Goal: Information Seeking & Learning: Learn about a topic

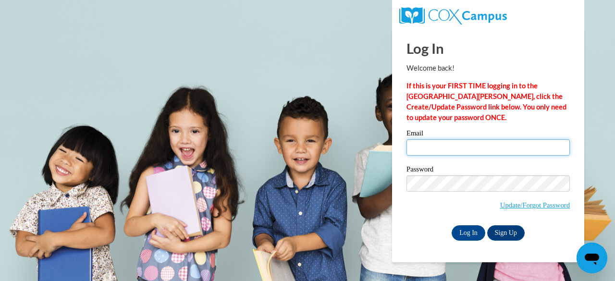
click at [414, 146] on input "Email" at bounding box center [488, 147] width 163 height 16
type input "jsteedly@ppmh.org"
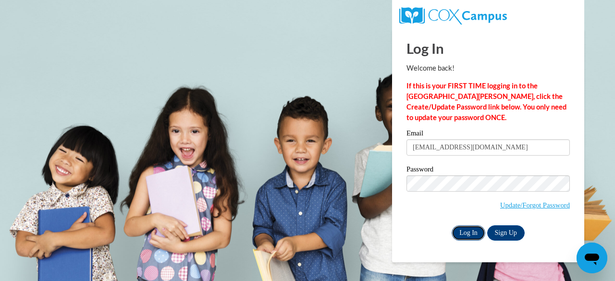
click at [468, 235] on input "Log In" at bounding box center [469, 232] width 34 height 15
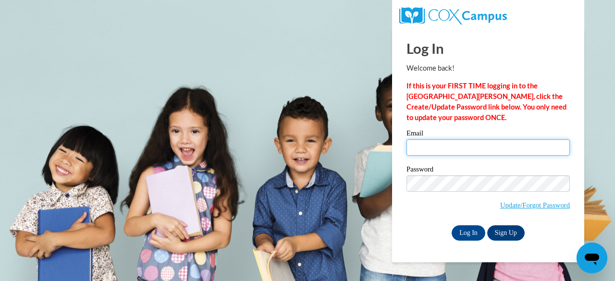
click at [429, 142] on input "Email" at bounding box center [488, 147] width 163 height 16
type input "jsteedly@ppmh.org"
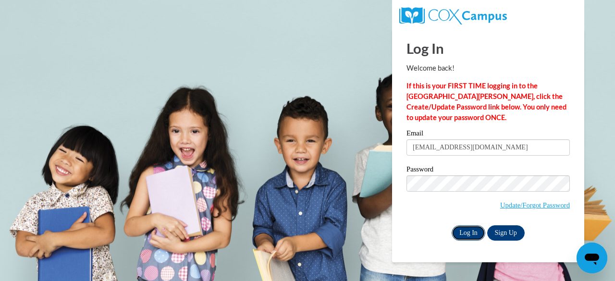
click at [466, 233] on input "Log In" at bounding box center [469, 232] width 34 height 15
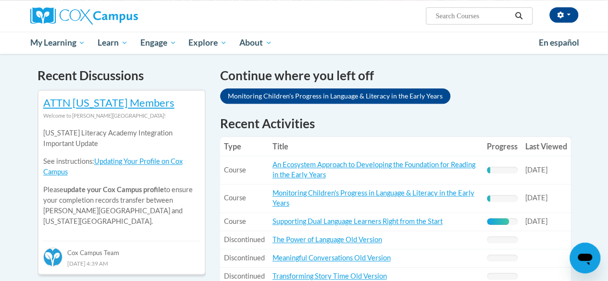
scroll to position [288, 0]
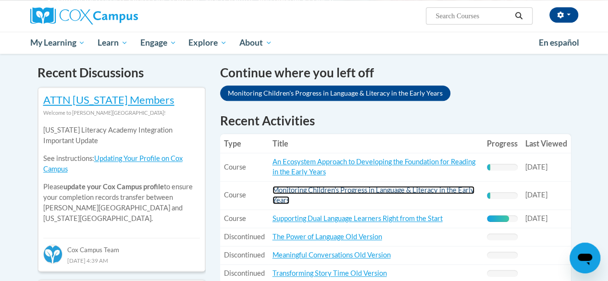
click at [401, 190] on link "Monitoring Children's Progress in Language & Literacy in the Early Years" at bounding box center [374, 195] width 202 height 18
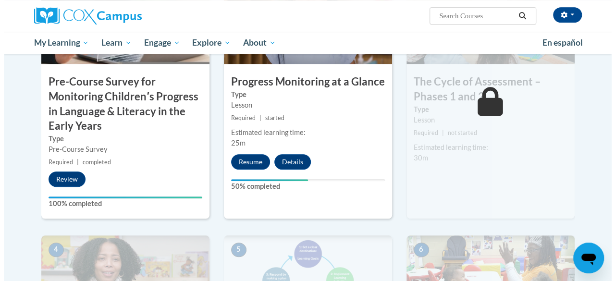
scroll to position [336, 0]
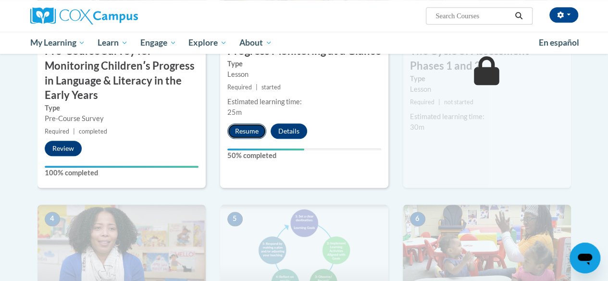
click at [237, 130] on button "Resume" at bounding box center [246, 131] width 39 height 15
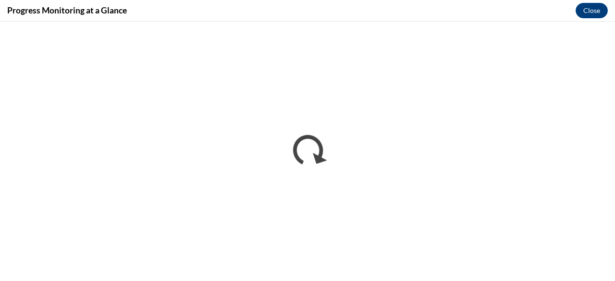
scroll to position [0, 0]
